Goal: Task Accomplishment & Management: Complete application form

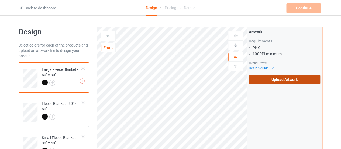
click at [262, 79] on label "Upload Artwork" at bounding box center [284, 79] width 71 height 9
click at [0, 0] on input "Upload Artwork" at bounding box center [0, 0] width 0 height 0
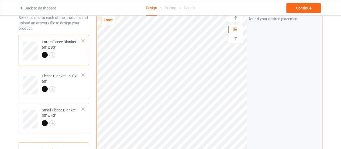
scroll to position [26, 0]
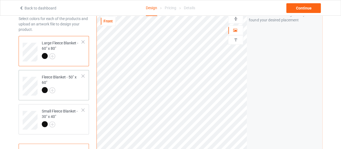
click at [65, 90] on div at bounding box center [62, 91] width 40 height 8
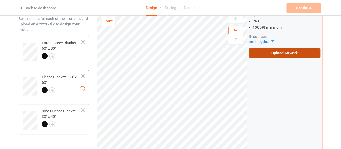
click at [261, 54] on label "Upload Artwork" at bounding box center [284, 52] width 71 height 9
click at [0, 0] on input "Upload Artwork" at bounding box center [0, 0] width 0 height 0
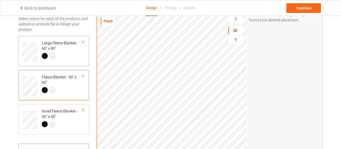
click at [84, 52] on td "Large Fleece Blanket - 60" x 80"" at bounding box center [62, 50] width 46 height 24
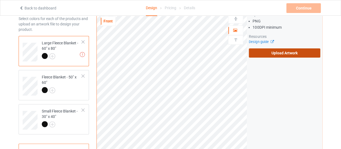
click at [269, 56] on label "Upload Artwork" at bounding box center [284, 52] width 71 height 9
click at [0, 0] on input "Upload Artwork" at bounding box center [0, 0] width 0 height 0
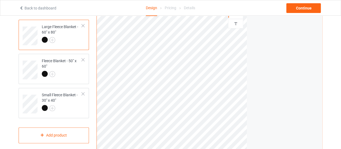
scroll to position [41, 0]
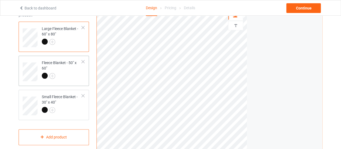
click at [64, 79] on div at bounding box center [62, 77] width 40 height 8
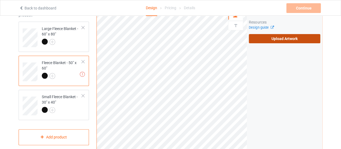
click at [257, 41] on label "Upload Artwork" at bounding box center [284, 38] width 71 height 9
click at [0, 0] on input "Upload Artwork" at bounding box center [0, 0] width 0 height 0
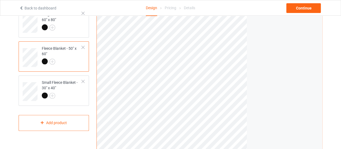
scroll to position [55, 0]
click at [69, 89] on div "Small Fleece Blanket - 30" x 40"" at bounding box center [62, 88] width 40 height 18
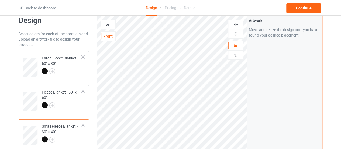
scroll to position [11, 0]
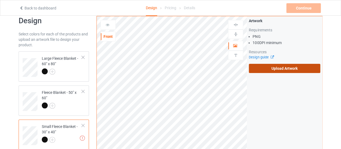
click at [278, 69] on label "Upload Artwork" at bounding box center [284, 68] width 71 height 9
click at [0, 0] on input "Upload Artwork" at bounding box center [0, 0] width 0 height 0
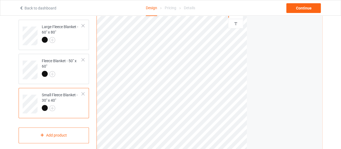
scroll to position [44, 0]
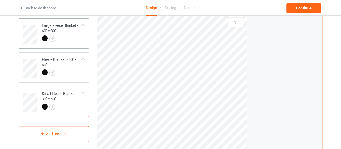
click at [66, 34] on div "Large Fleece Blanket - 60" x 80"" at bounding box center [62, 32] width 40 height 18
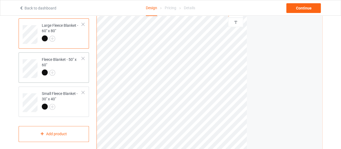
click at [70, 75] on div at bounding box center [62, 73] width 40 height 8
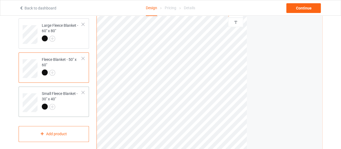
click at [68, 105] on div at bounding box center [62, 107] width 40 height 8
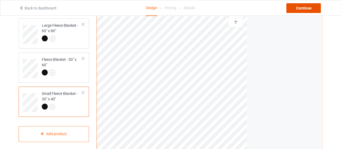
click at [309, 8] on div "Continue" at bounding box center [303, 8] width 35 height 10
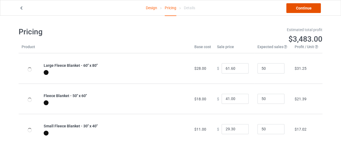
click at [309, 8] on link "Continue" at bounding box center [303, 8] width 35 height 10
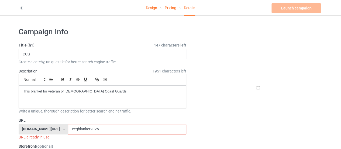
click at [88, 127] on input "ccgblanket2025" at bounding box center [127, 129] width 118 height 10
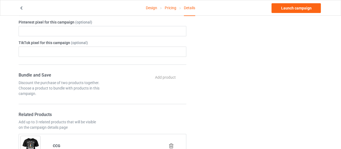
scroll to position [236, 0]
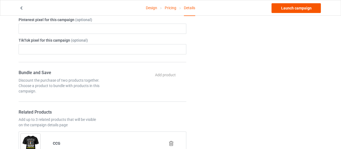
type input "ccgblanket2025dung"
click at [293, 5] on link "Launch campaign" at bounding box center [296, 8] width 49 height 10
